Goal: Information Seeking & Learning: Learn about a topic

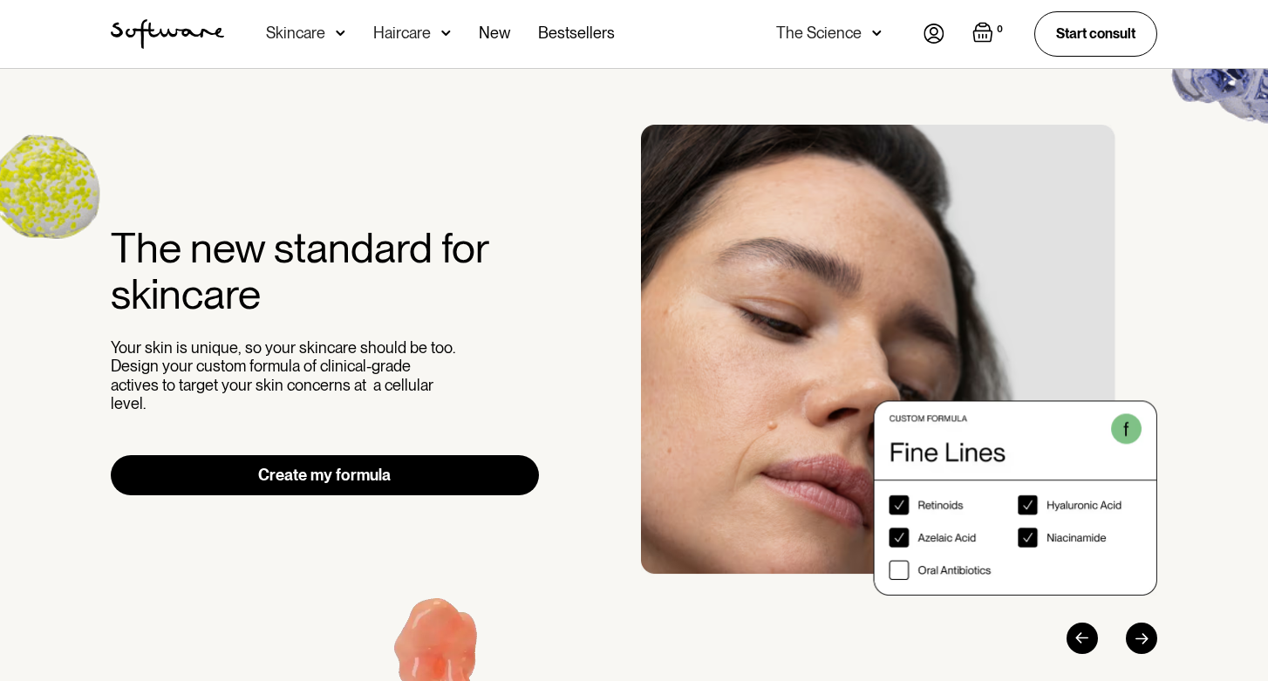
click at [321, 32] on div "Skincare" at bounding box center [295, 32] width 59 height 17
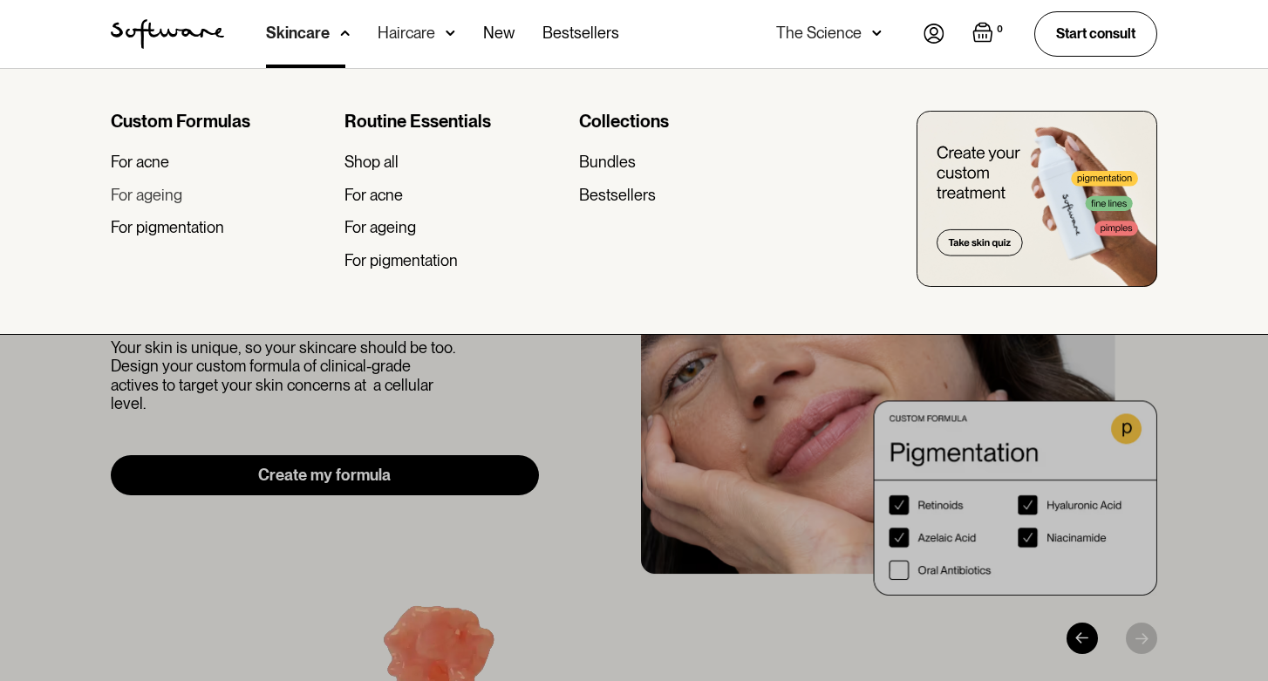
click at [147, 189] on div "For ageing" at bounding box center [147, 195] width 72 height 19
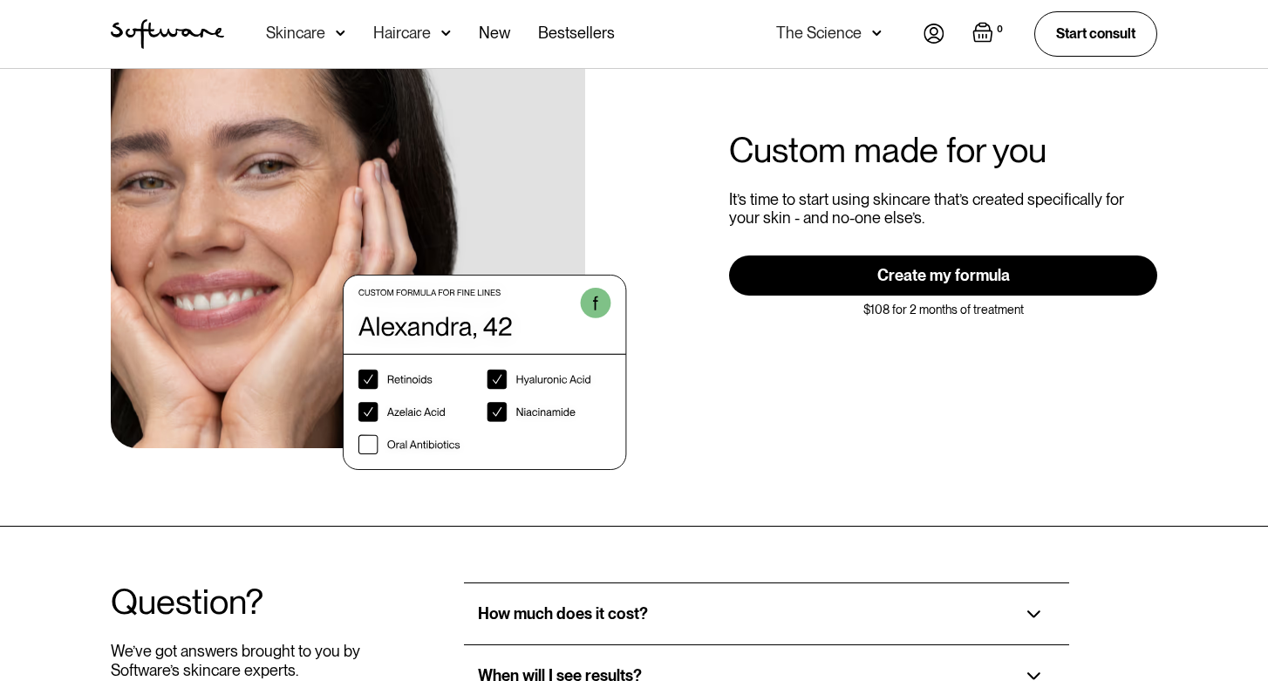
scroll to position [3268, 0]
